Goal: Navigation & Orientation: Understand site structure

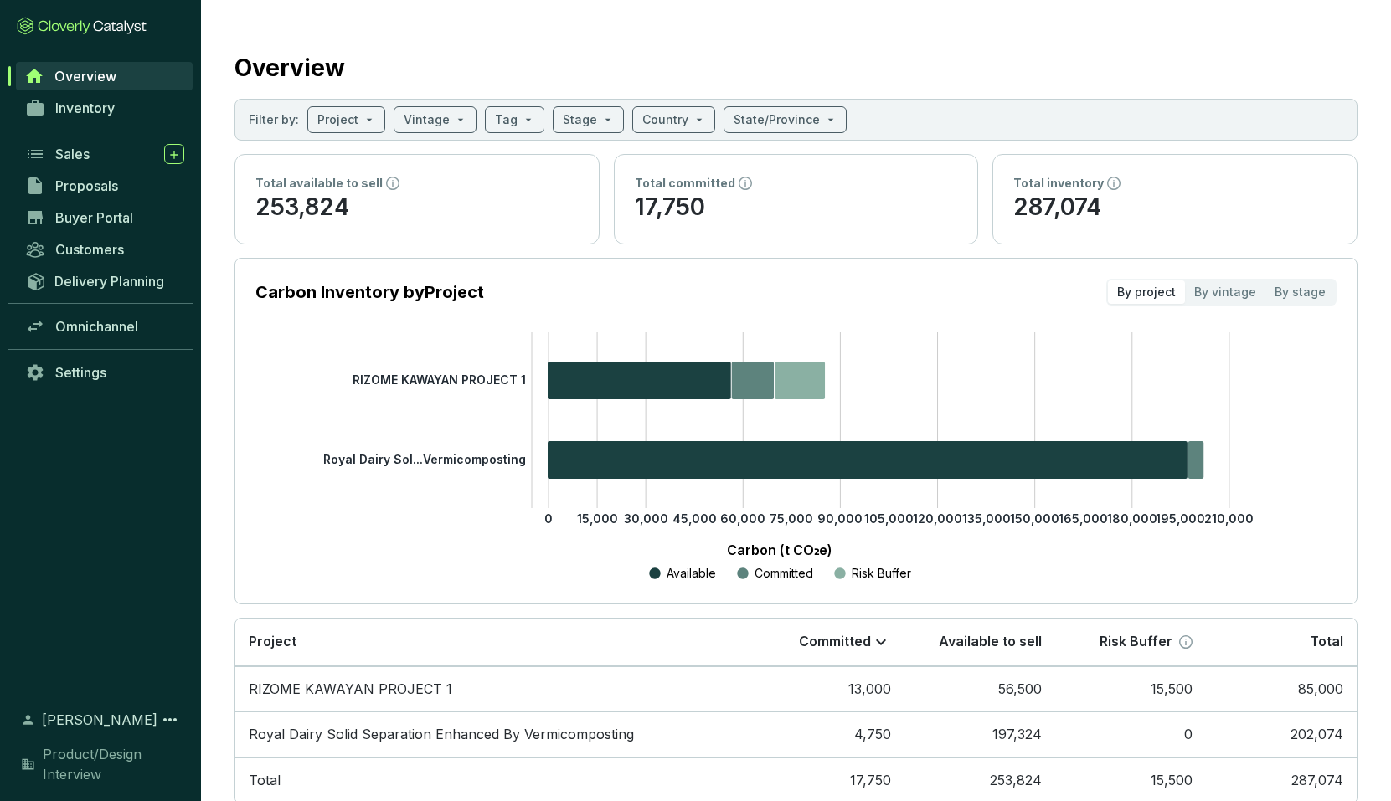
click at [12, 75] on div "Overview" at bounding box center [100, 76] width 201 height 32
click at [78, 103] on span "Inventory" at bounding box center [84, 108] width 59 height 17
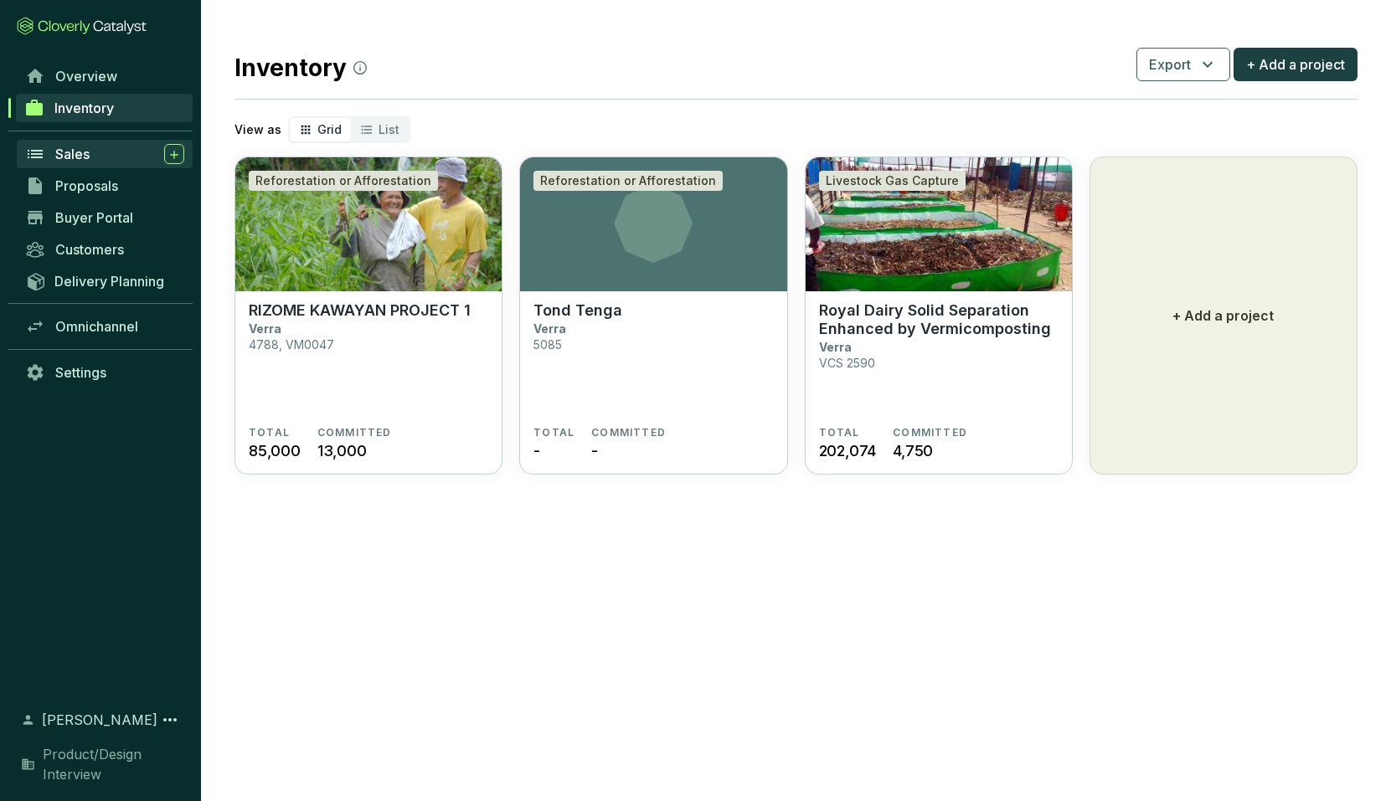
click at [66, 152] on span "Sales" at bounding box center [72, 154] width 34 height 17
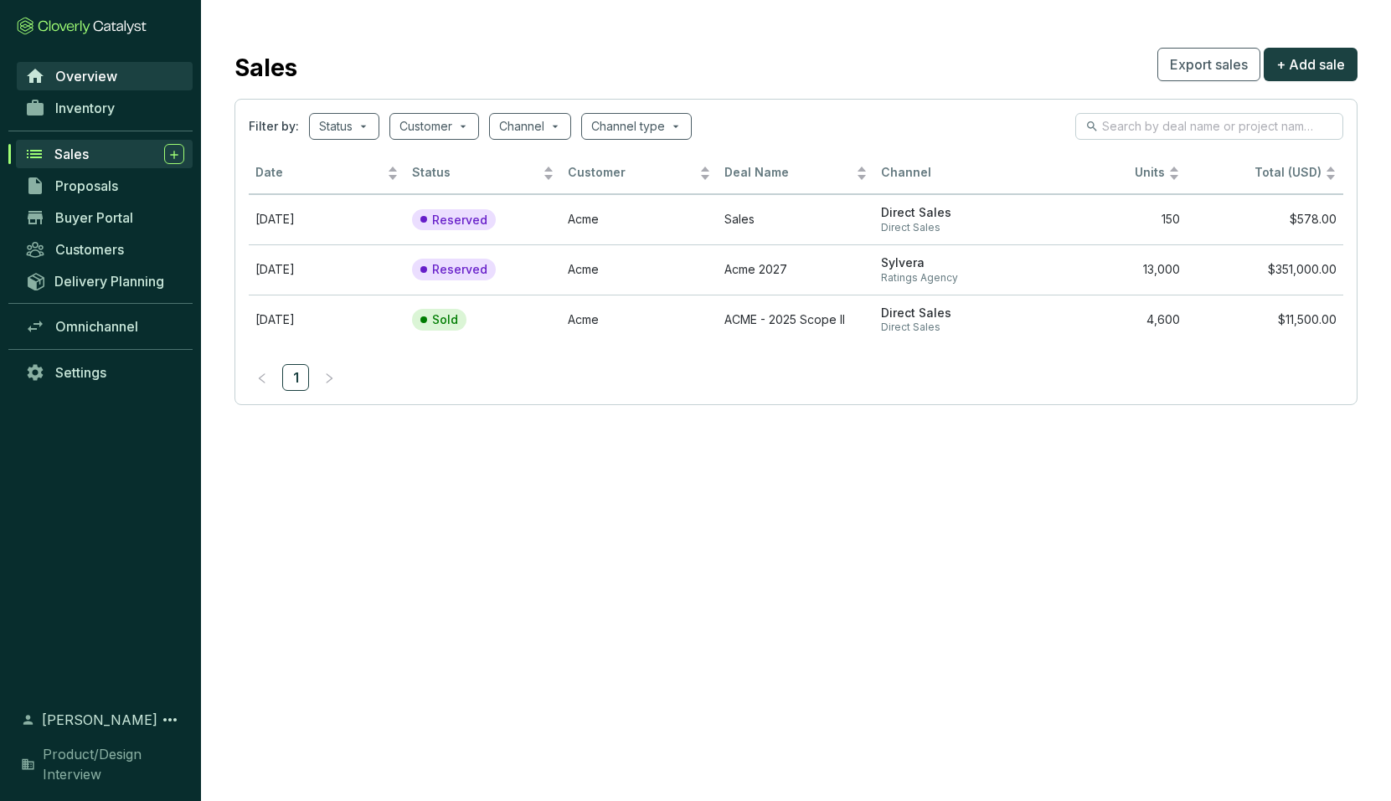
click at [77, 78] on span "Overview" at bounding box center [86, 76] width 62 height 17
